Goal: Find specific page/section

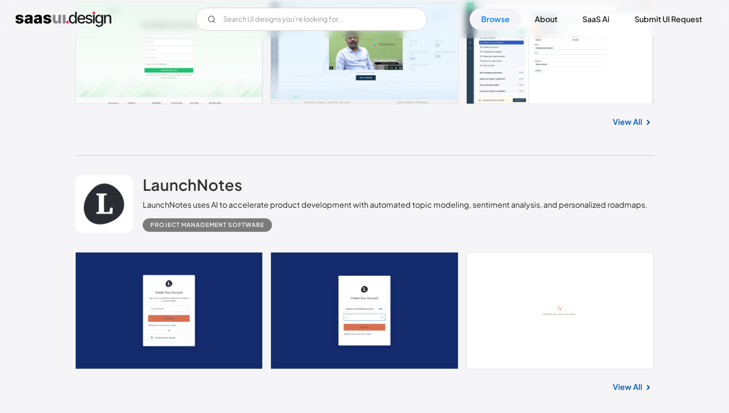
scroll to position [2015, 0]
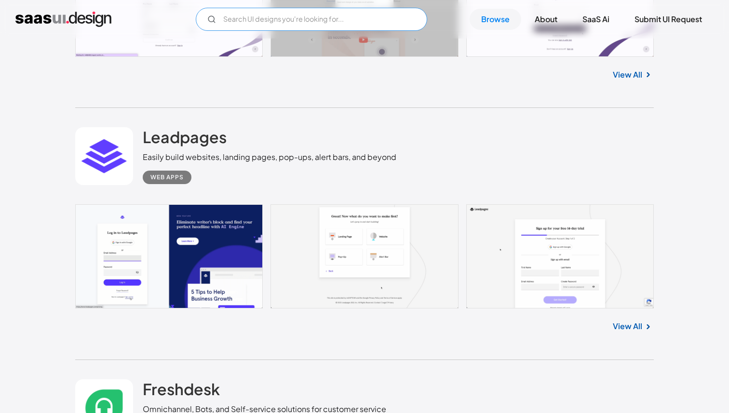
click at [358, 17] on input "text" at bounding box center [311, 19] width 231 height 23
type input "comments"
click at [301, 20] on input "comments" at bounding box center [311, 19] width 231 height 23
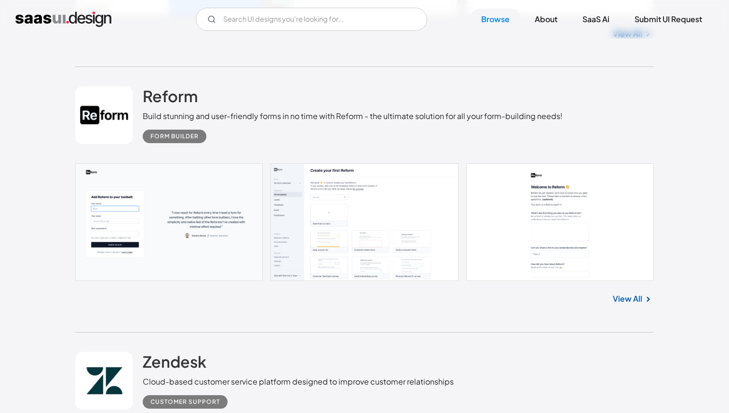
scroll to position [4797, 0]
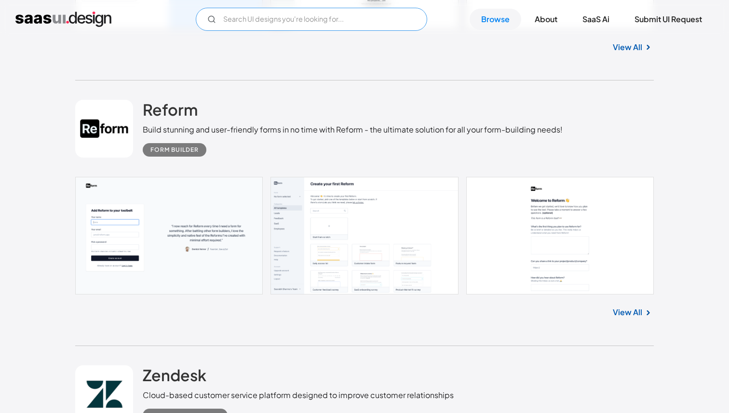
click at [308, 21] on input "text" at bounding box center [311, 19] width 231 height 23
type input "comments"
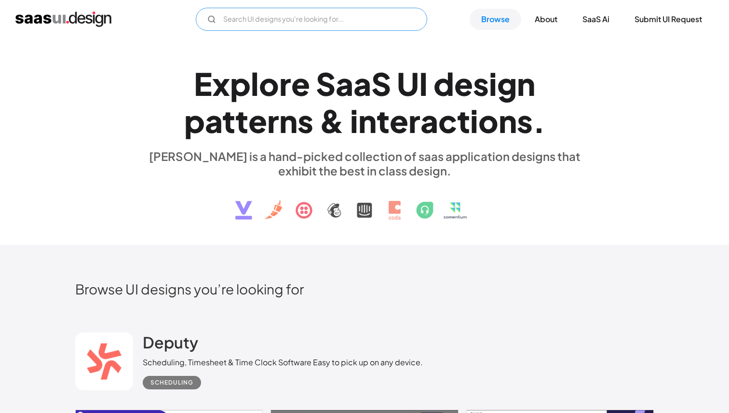
click at [350, 24] on input "text" at bounding box center [311, 19] width 231 height 23
type input "chat"
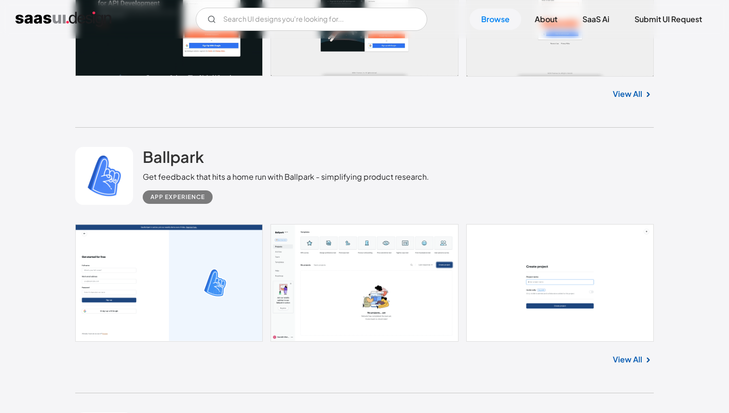
scroll to position [3070, 0]
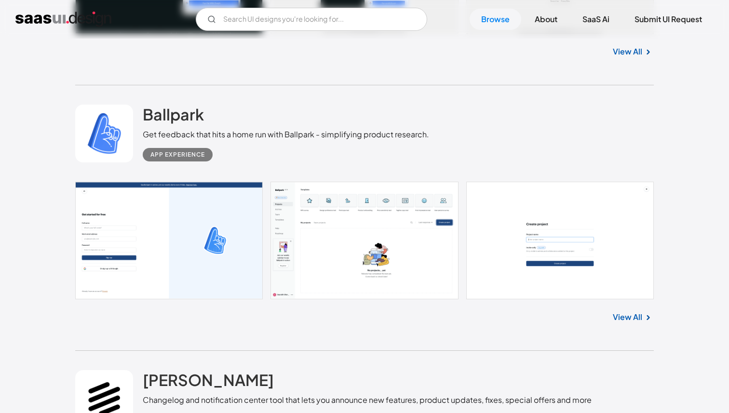
click at [637, 320] on link "View All" at bounding box center [626, 317] width 29 height 12
click at [643, 319] on img at bounding box center [648, 318] width 12 height 12
